Goal: Information Seeking & Learning: Understand process/instructions

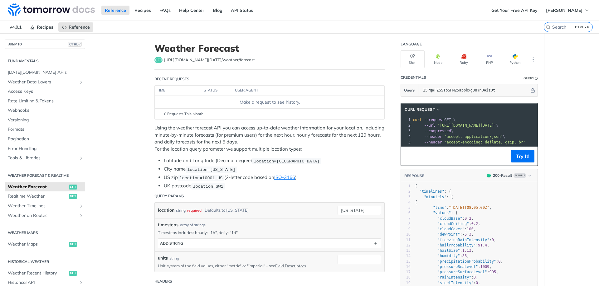
click at [431, 106] on header "cURL Request" at bounding box center [469, 109] width 137 height 12
click at [436, 109] on span "button" at bounding box center [438, 110] width 5 height 4
click at [404, 135] on div "HTTPie" at bounding box center [412, 139] width 62 height 10
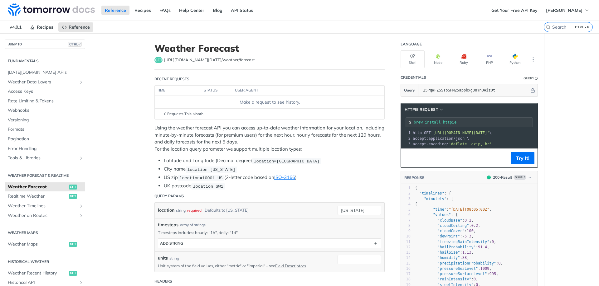
drag, startPoint x: 527, startPoint y: 133, endPoint x: 430, endPoint y: 133, distance: 97.0
click at [431, 133] on span "'[URL][DOMAIN_NAME][DATE]'" at bounding box center [460, 133] width 59 height 4
copy span "[URL][DOMAIN_NAME][DATE]"
click at [79, 206] on icon "Show subpages for Weather Timelines" at bounding box center [81, 206] width 5 height 5
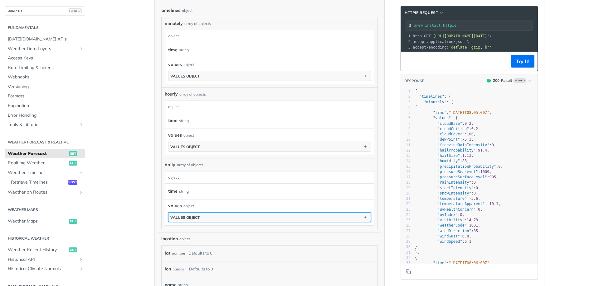
click at [203, 215] on button "values object" at bounding box center [269, 217] width 202 height 9
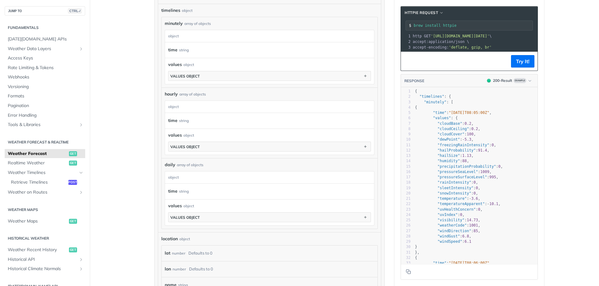
click at [150, 184] on article "Weather Forecast get [URL][DOMAIN_NAME][DATE] /weather/forecast Recent Requests…" at bounding box center [269, 42] width 249 height 767
click at [181, 122] on div "string" at bounding box center [184, 120] width 10 height 9
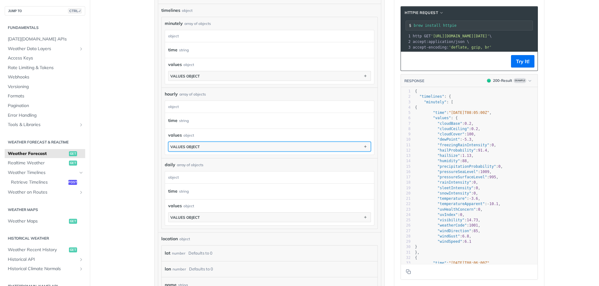
click at [189, 145] on div "values object" at bounding box center [184, 147] width 29 height 5
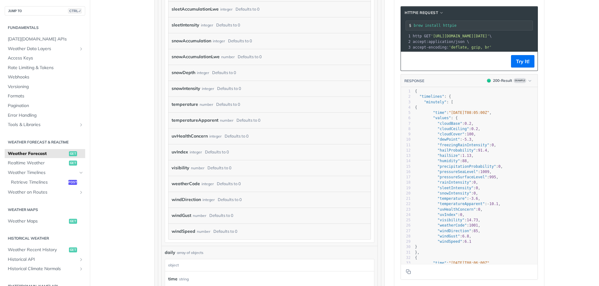
click at [196, 104] on div "temperature number Defaults to 0" at bounding box center [264, 104] width 186 height 9
click at [187, 103] on label "temperature" at bounding box center [184, 104] width 26 height 9
click at [224, 103] on div "Defaults to 0" at bounding box center [228, 104] width 24 height 9
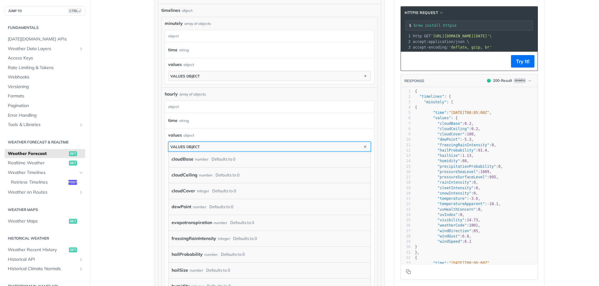
click at [203, 146] on button "values object" at bounding box center [269, 146] width 202 height 9
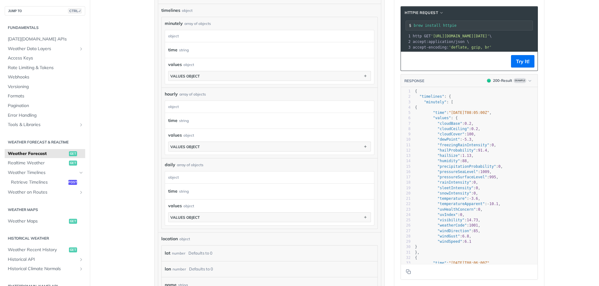
click at [170, 119] on label "time" at bounding box center [172, 120] width 9 height 9
click at [184, 118] on div "string" at bounding box center [184, 120] width 10 height 9
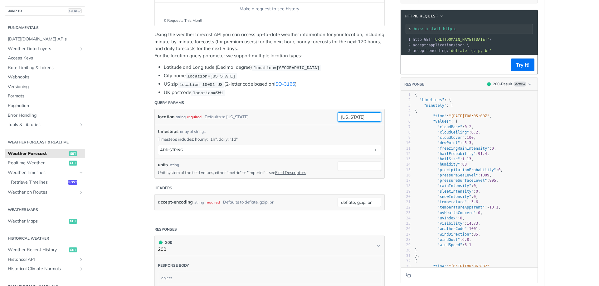
click at [367, 116] on input "[US_STATE]" at bounding box center [359, 117] width 44 height 9
drag, startPoint x: 186, startPoint y: 117, endPoint x: 234, endPoint y: 117, distance: 48.0
click at [230, 116] on div "location string required Defaults to [US_STATE]" at bounding box center [243, 117] width 170 height 9
click at [234, 117] on div "Defaults to [US_STATE]" at bounding box center [227, 117] width 44 height 9
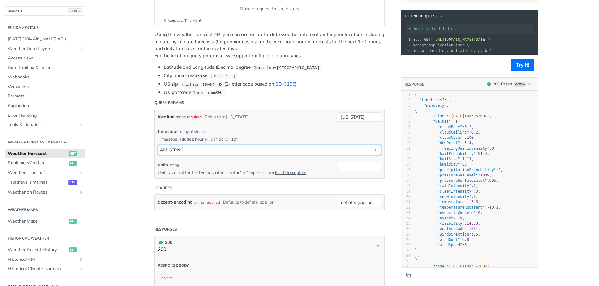
click at [196, 151] on button "ADD string" at bounding box center [269, 150] width 223 height 9
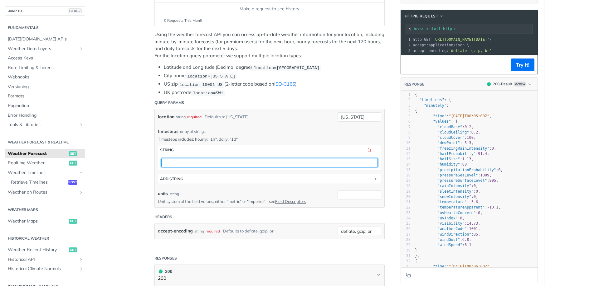
click at [239, 165] on input "text" at bounding box center [269, 162] width 216 height 9
type input "daily"
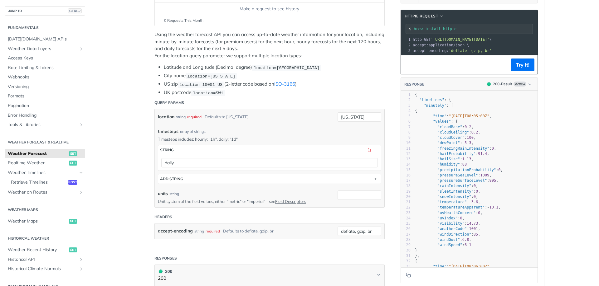
drag, startPoint x: 363, startPoint y: 113, endPoint x: 282, endPoint y: 113, distance: 80.1
click at [282, 113] on div "location string required Defaults to [US_STATE] [US_STATE] required type : stri…" at bounding box center [269, 117] width 223 height 9
type input "[PERSON_NAME]"
click at [275, 110] on div "location string required Defaults to [US_STATE][GEOGRAPHIC_DATA][PERSON_NAME]" at bounding box center [269, 117] width 229 height 16
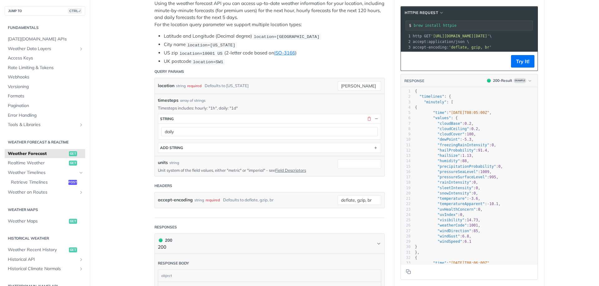
drag, startPoint x: 528, startPoint y: 36, endPoint x: 431, endPoint y: 36, distance: 97.0
click at [431, 36] on span "'[URL][DOMAIN_NAME][DATE]'" at bounding box center [460, 36] width 59 height 4
click at [520, 67] on button "Try It!" at bounding box center [522, 61] width 23 height 12
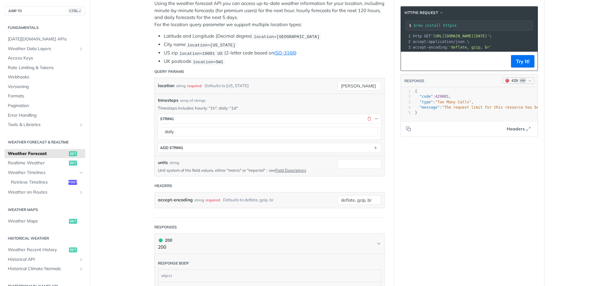
click at [514, 84] on div "429" at bounding box center [514, 81] width 7 height 6
click at [518, 88] on header "RESPONSE 429 Log" at bounding box center [469, 81] width 137 height 13
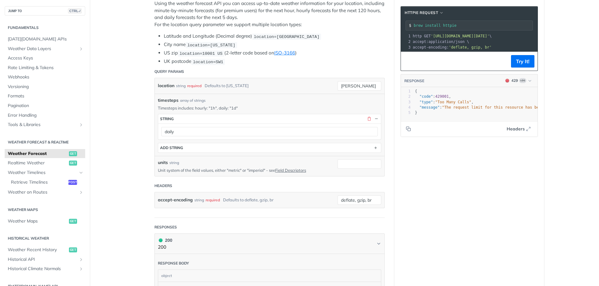
click at [517, 88] on header "RESPONSE 429 Log" at bounding box center [469, 81] width 137 height 13
click at [517, 84] on button "429 Log" at bounding box center [518, 81] width 32 height 6
click at [491, 132] on div "Clear Response" at bounding box center [499, 133] width 68 height 10
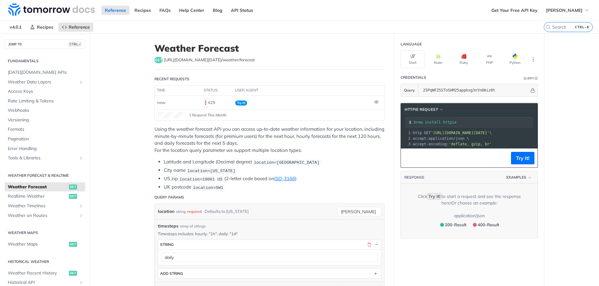
click at [328, 157] on div "Using the weather forecast API you can access up-to-date weather information fo…" at bounding box center [269, 158] width 230 height 65
click at [241, 102] on span "Try It!" at bounding box center [241, 103] width 12 height 5
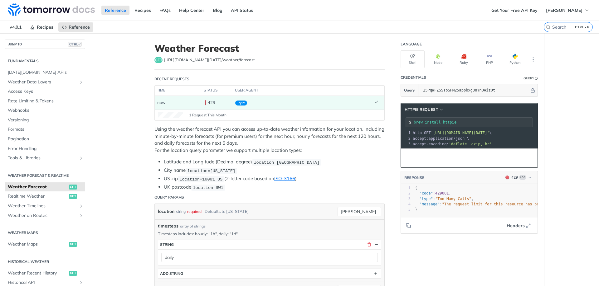
click at [339, 176] on li "US zip location=10001 [GEOGRAPHIC_DATA] (2-letter code based on ISO-3166 )" at bounding box center [274, 179] width 221 height 7
drag, startPoint x: 527, startPoint y: 134, endPoint x: 430, endPoint y: 134, distance: 97.3
click at [431, 134] on span "'[URL][DOMAIN_NAME][DATE]'" at bounding box center [460, 133] width 59 height 4
copy span "[URL][DOMAIN_NAME][DATE]"
click at [308, 193] on header "Query Params" at bounding box center [269, 197] width 230 height 12
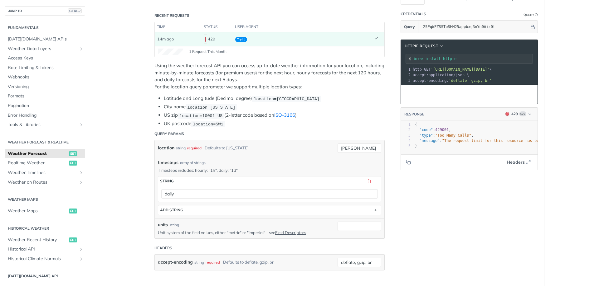
scroll to position [31, 0]
